Goal: Task Accomplishment & Management: Manage account settings

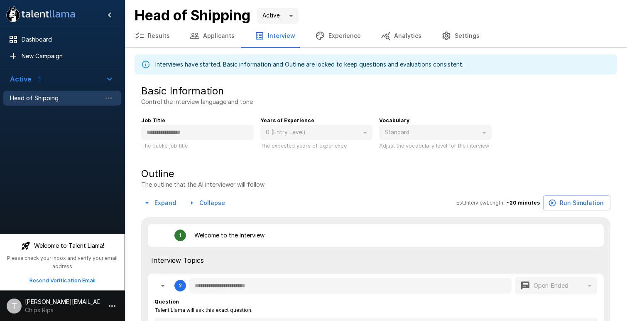
scroll to position [168, 0]
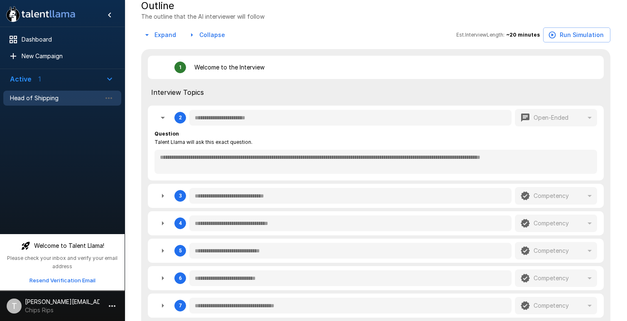
click at [162, 198] on icon "button" at bounding box center [163, 196] width 10 height 10
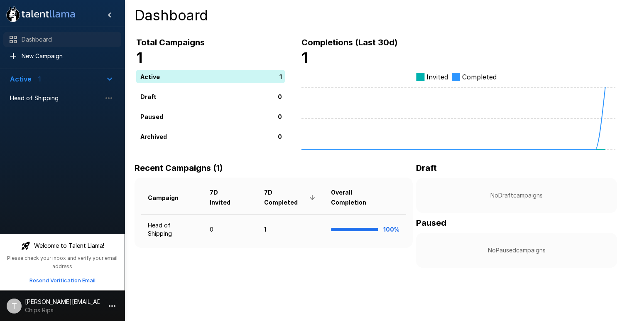
click at [39, 35] on span "Dashboard" at bounding box center [68, 39] width 93 height 8
click at [47, 303] on p "[PERSON_NAME][EMAIL_ADDRESS][DOMAIN_NAME]" at bounding box center [62, 301] width 75 height 8
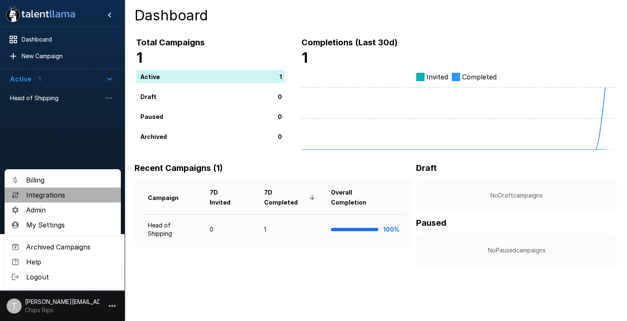
click at [49, 195] on span "Integrations" at bounding box center [70, 195] width 88 height 10
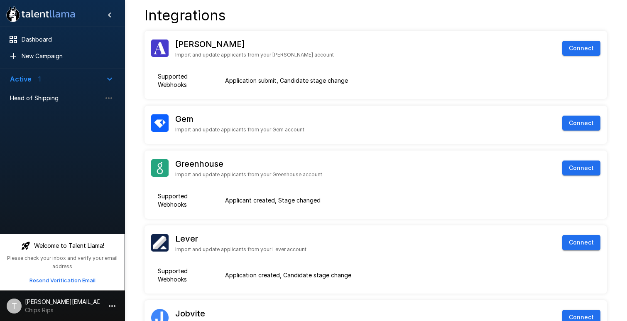
click at [48, 303] on p "[PERSON_NAME][EMAIL_ADDRESS][DOMAIN_NAME]" at bounding box center [62, 301] width 75 height 8
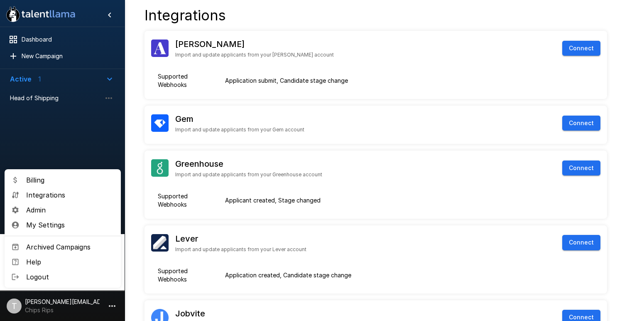
click at [50, 212] on span "Admin" at bounding box center [70, 210] width 88 height 10
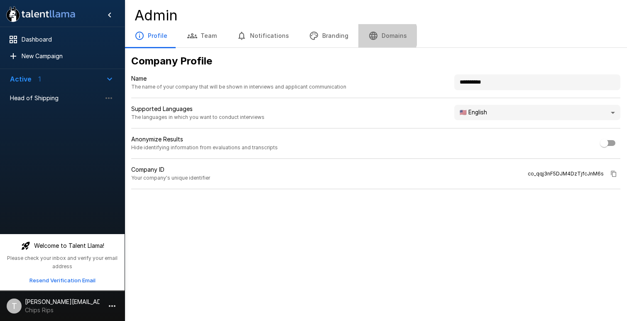
click at [376, 36] on button "Domains" at bounding box center [388, 35] width 59 height 23
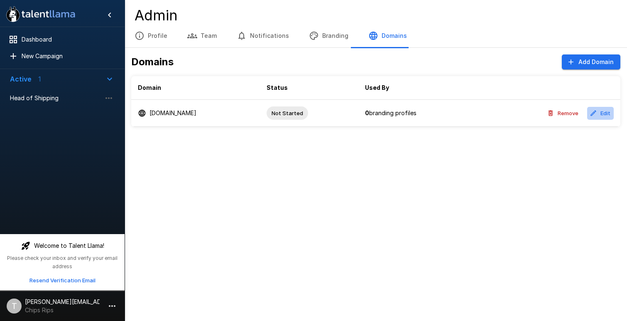
click at [608, 114] on button "Edit" at bounding box center [600, 113] width 27 height 13
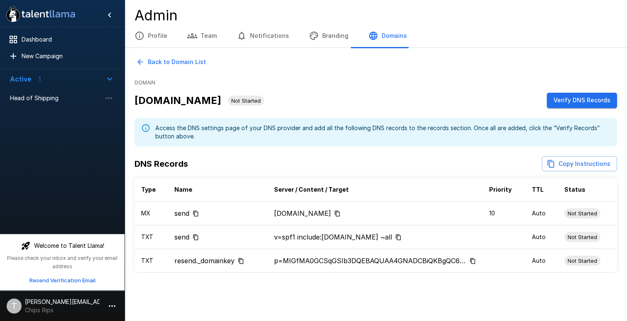
drag, startPoint x: 496, startPoint y: 214, endPoint x: 482, endPoint y: 214, distance: 13.7
click at [482, 214] on tr "MX send [DOMAIN_NAME] 10 Auto Not Started" at bounding box center [376, 214] width 483 height 24
click at [341, 212] on icon "Copy to clipboard" at bounding box center [337, 213] width 6 height 6
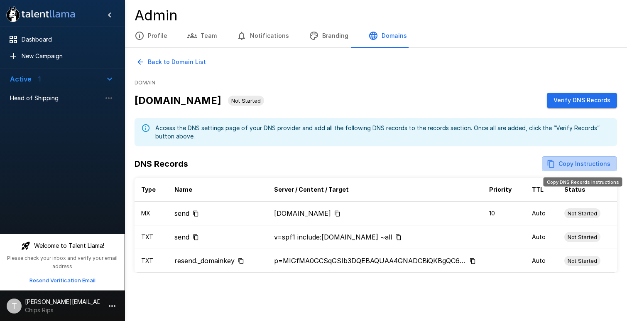
click at [587, 163] on button "Copy Instructions" at bounding box center [579, 163] width 75 height 15
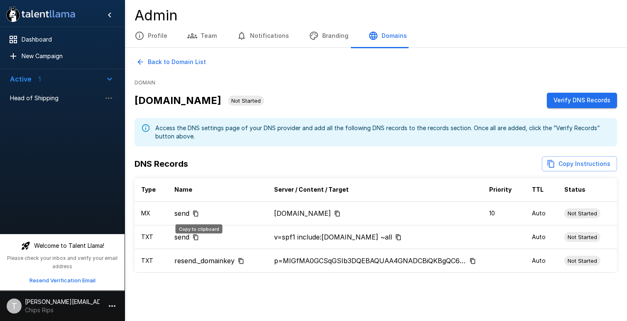
click at [198, 211] on icon "Copy to clipboard" at bounding box center [196, 214] width 5 height 6
click at [341, 214] on icon "Copy to clipboard" at bounding box center [337, 213] width 6 height 6
